Goal: Find specific page/section: Find specific page/section

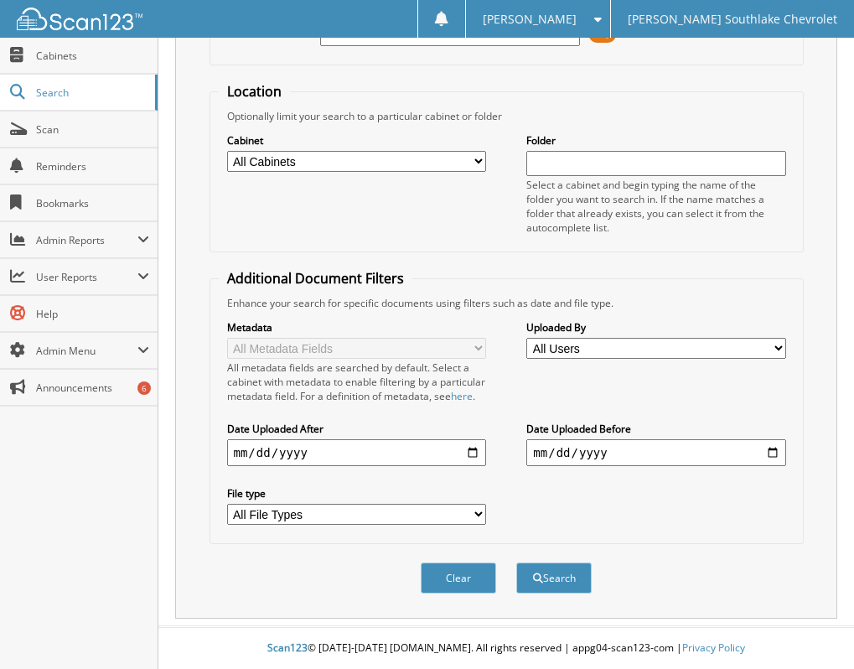
scroll to position [149, 0]
type input "446089"
click at [578, 582] on button "Search" at bounding box center [553, 577] width 75 height 31
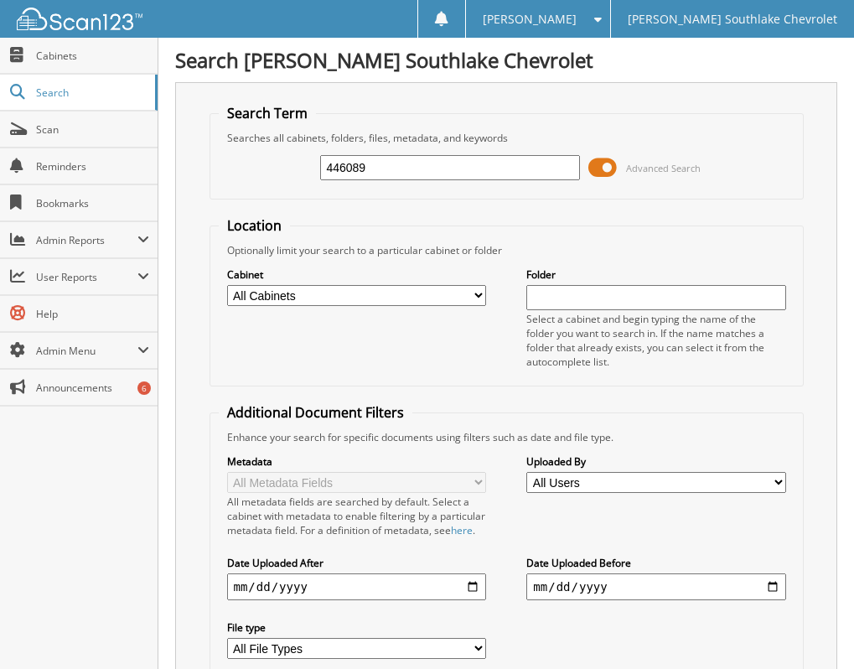
click at [480, 296] on select "All Cabinets PARTS SERVICE RO Needs Filing" at bounding box center [356, 295] width 259 height 21
select select "14239"
click at [227, 285] on select "All Cabinets PARTS SERVICE RO Needs Filing" at bounding box center [356, 295] width 259 height 21
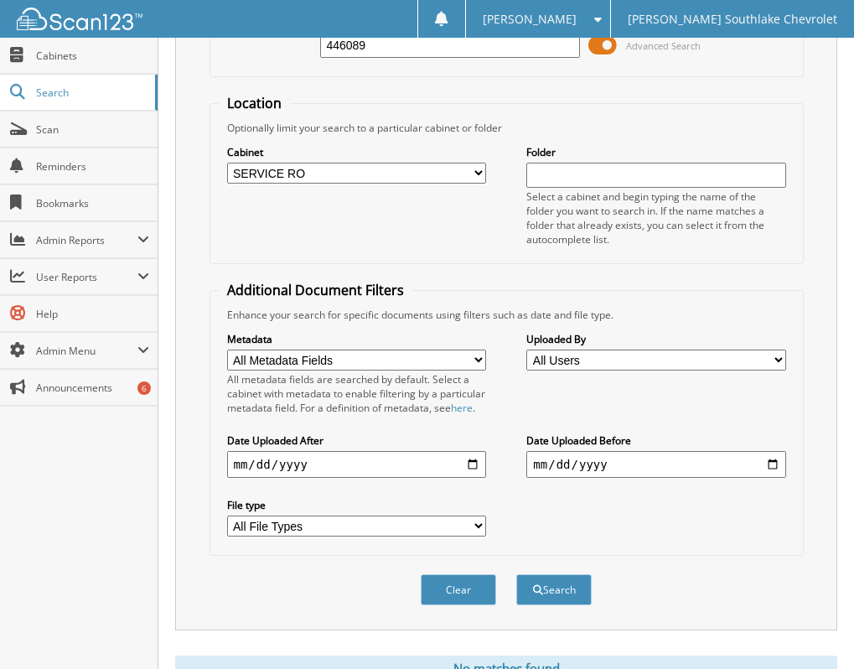
scroll to position [168, 0]
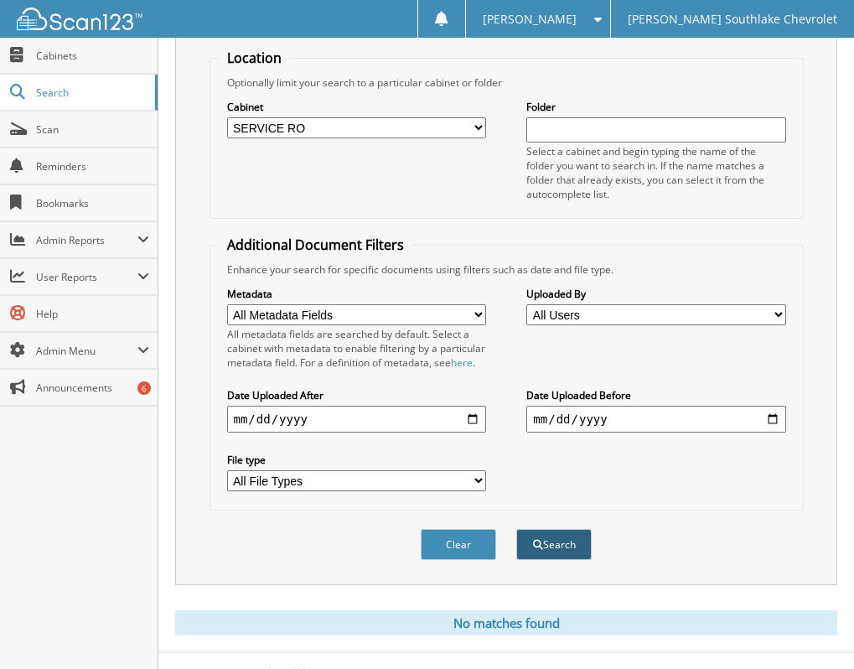
click at [560, 559] on button "Search" at bounding box center [553, 544] width 75 height 31
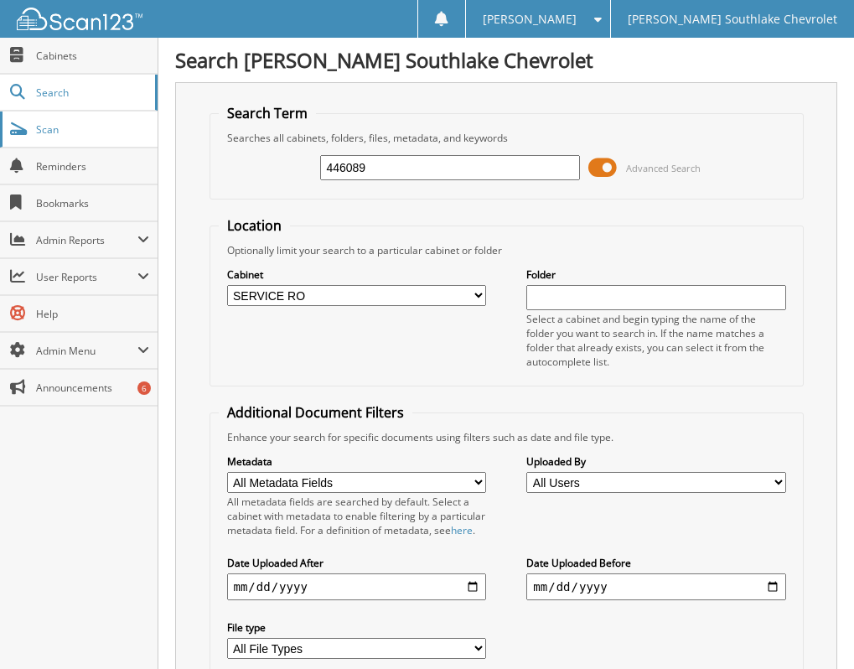
click at [58, 127] on span "Scan" at bounding box center [92, 129] width 113 height 14
